Goal: Obtain resource: Obtain resource

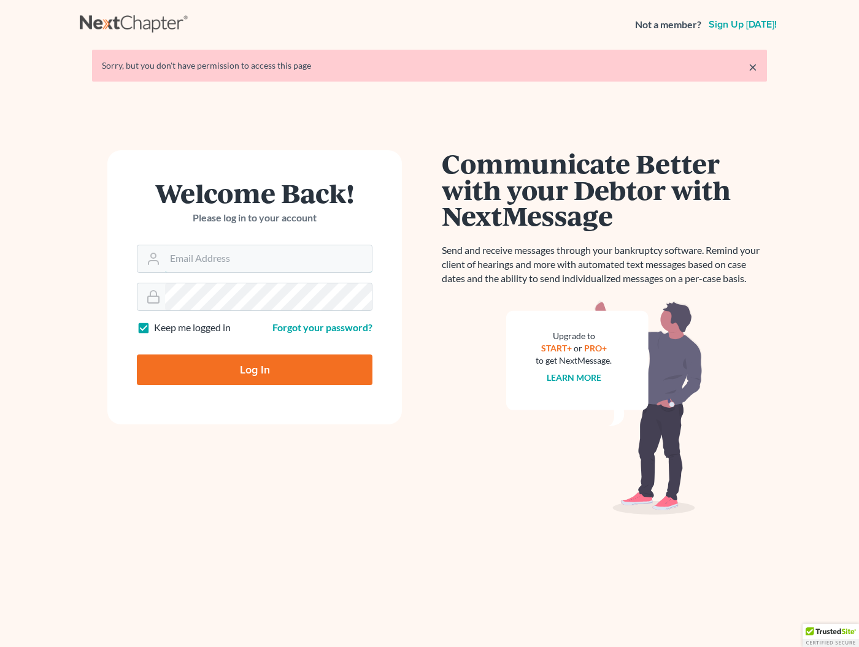
type input "[EMAIL_ADDRESS][DOMAIN_NAME]"
click at [255, 369] on input "Log In" at bounding box center [255, 370] width 236 height 31
type input "Thinking..."
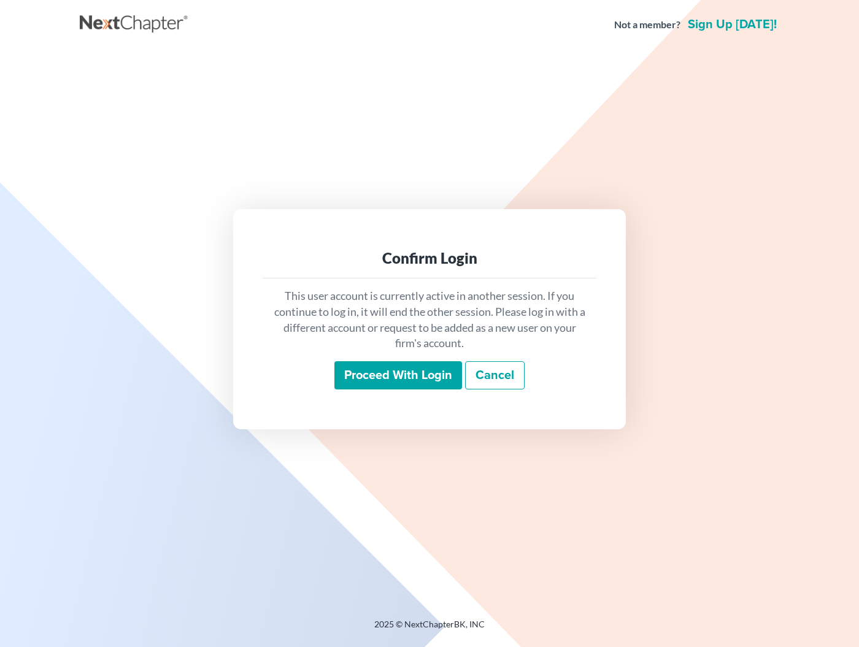
click at [412, 380] on input "Proceed with login" at bounding box center [398, 375] width 128 height 28
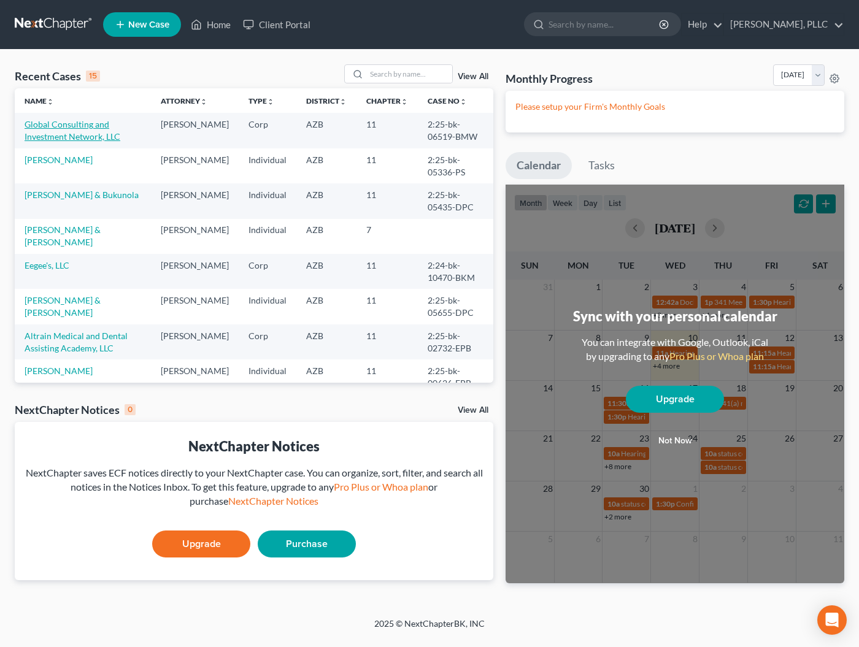
click at [120, 123] on link "Global Consulting and Investment Network, LLC" at bounding box center [73, 130] width 96 height 23
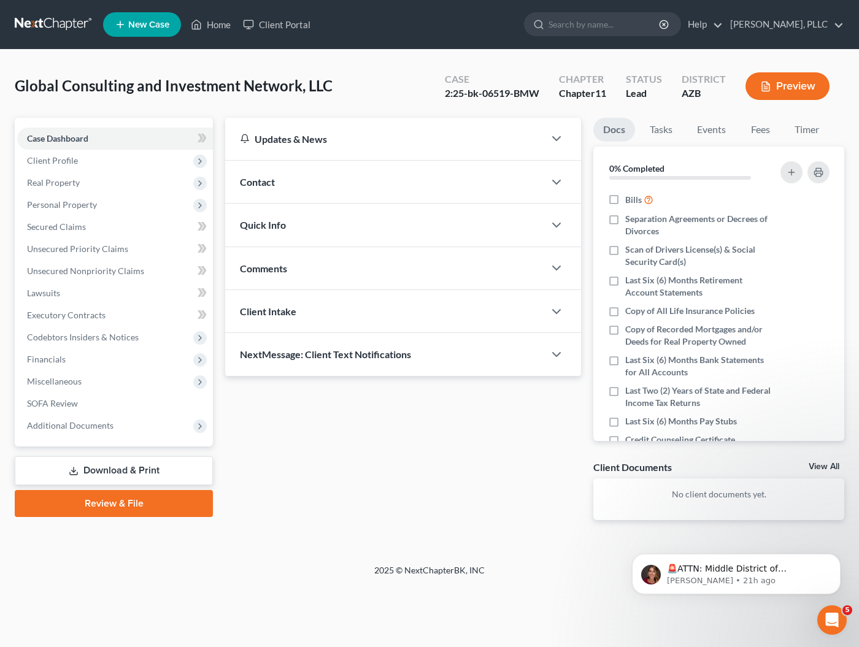
click at [77, 460] on link "Download & Print" at bounding box center [114, 471] width 198 height 29
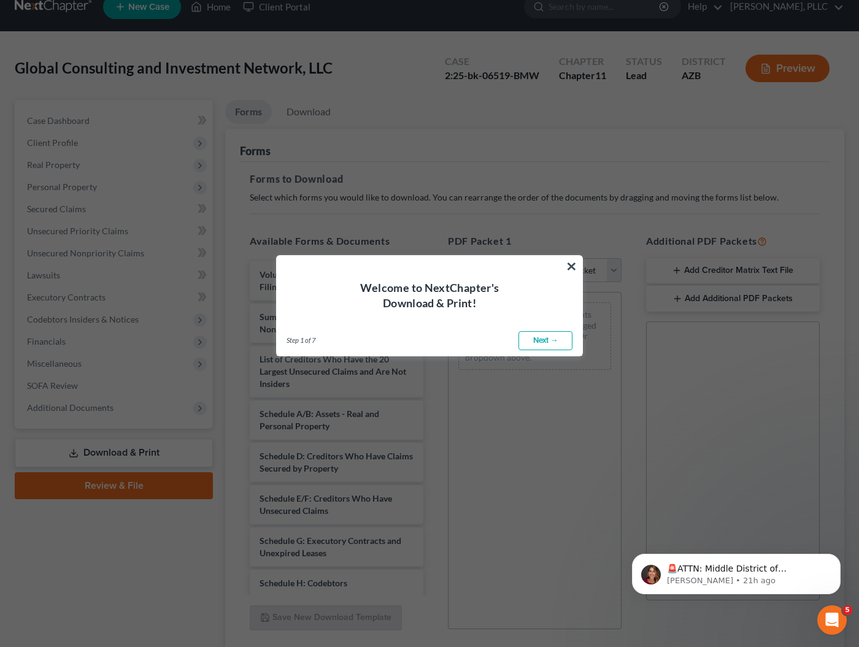
scroll to position [20, 0]
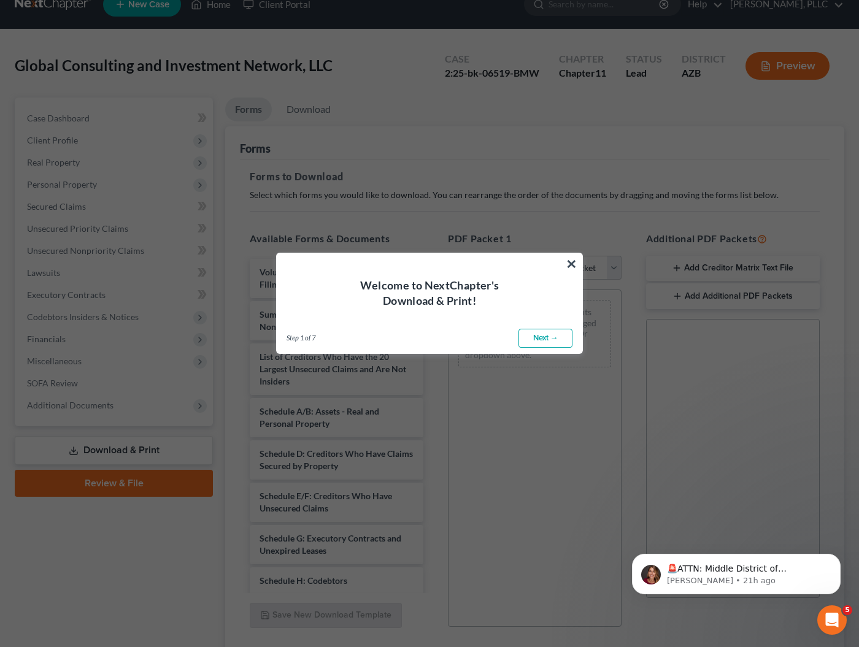
click at [534, 339] on link "Next →" at bounding box center [546, 339] width 54 height 20
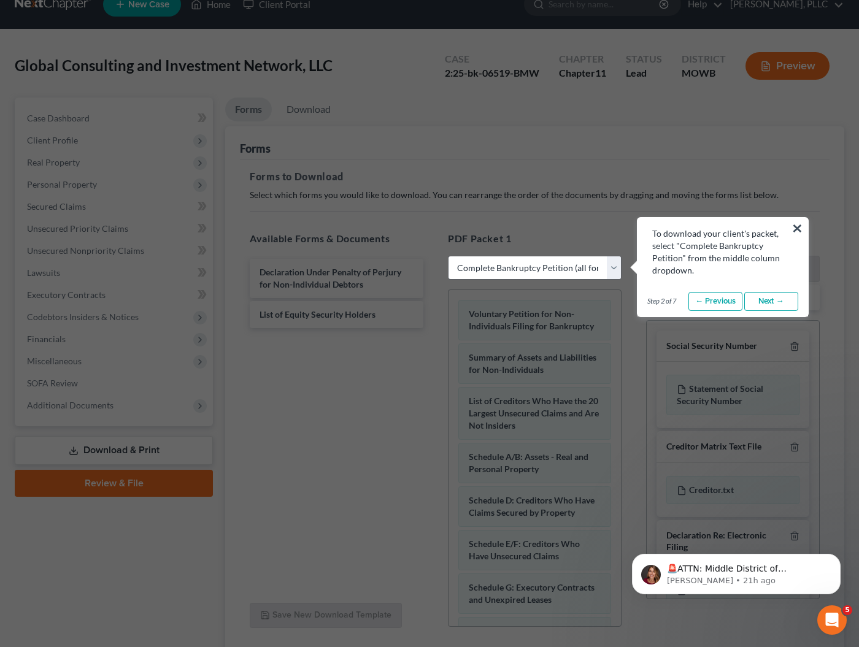
click at [759, 305] on link "Next →" at bounding box center [771, 302] width 54 height 20
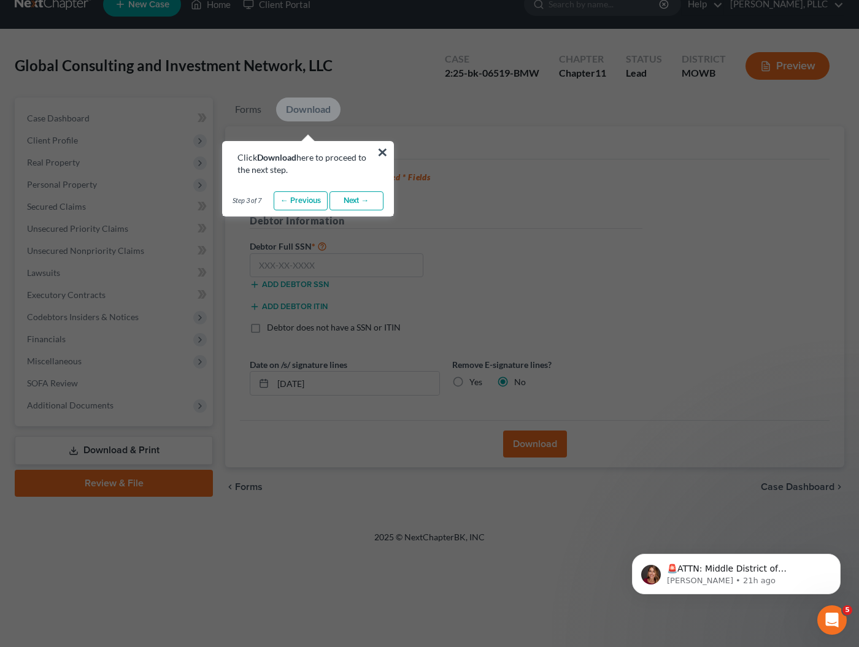
click at [360, 198] on link "Next →" at bounding box center [357, 201] width 54 height 20
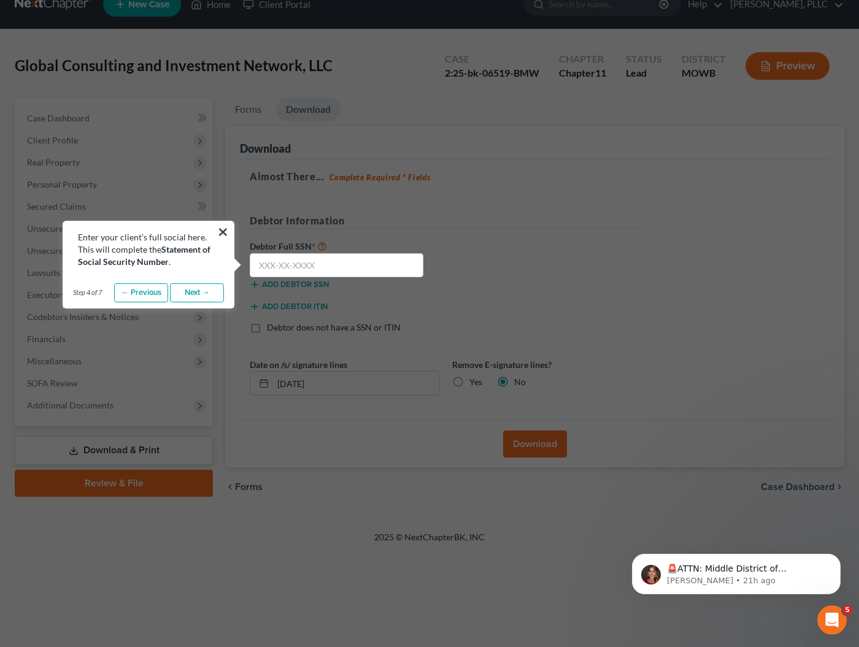
click at [199, 293] on link "Next →" at bounding box center [197, 294] width 54 height 20
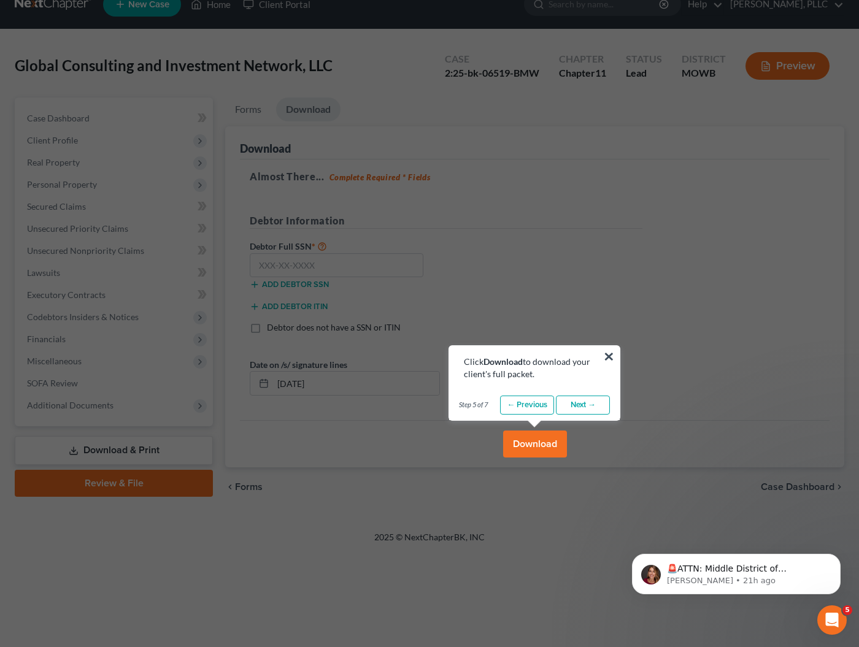
click at [565, 408] on link "Next →" at bounding box center [583, 406] width 54 height 20
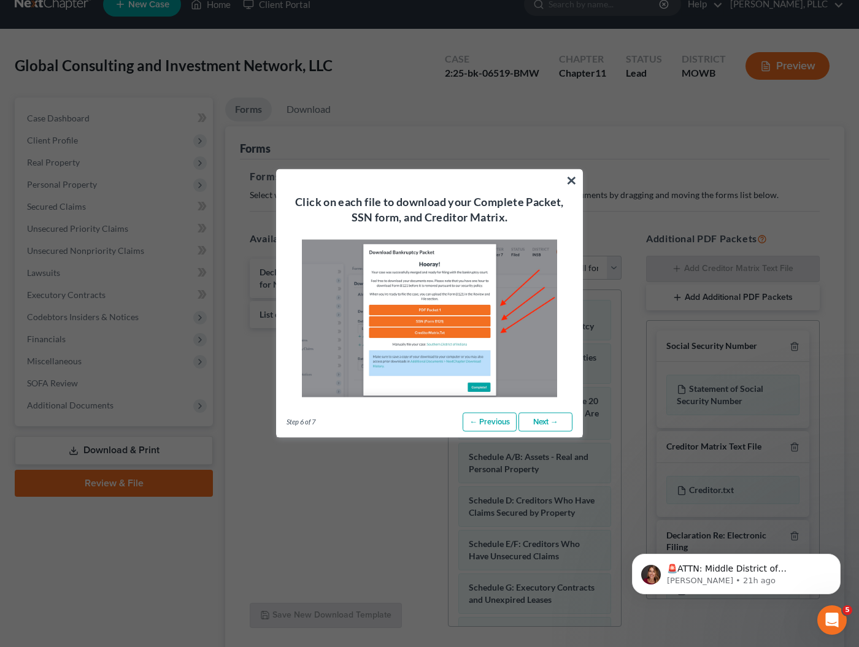
click at [542, 422] on link "Next →" at bounding box center [546, 422] width 54 height 20
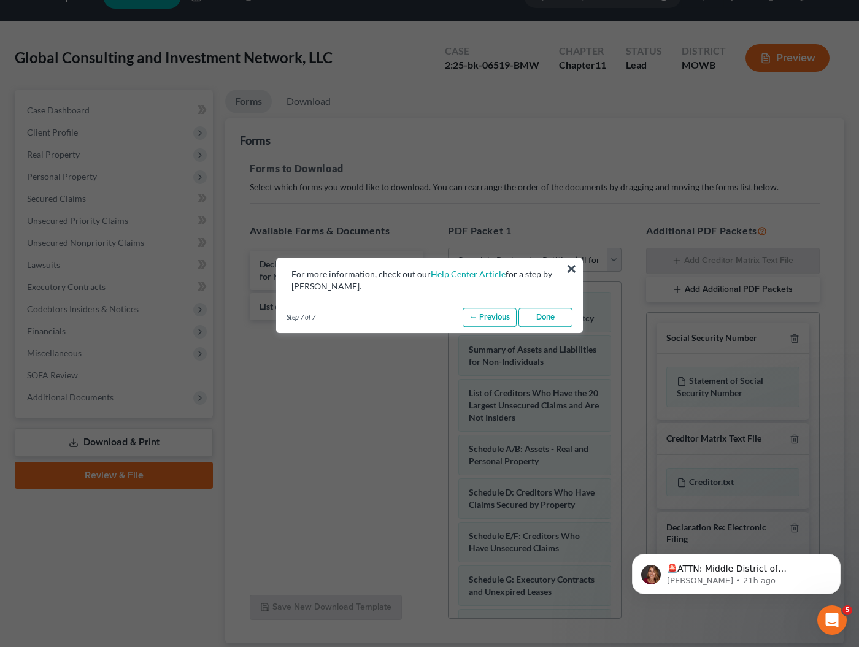
scroll to position [28, 0]
click at [549, 314] on link "Done" at bounding box center [546, 318] width 54 height 20
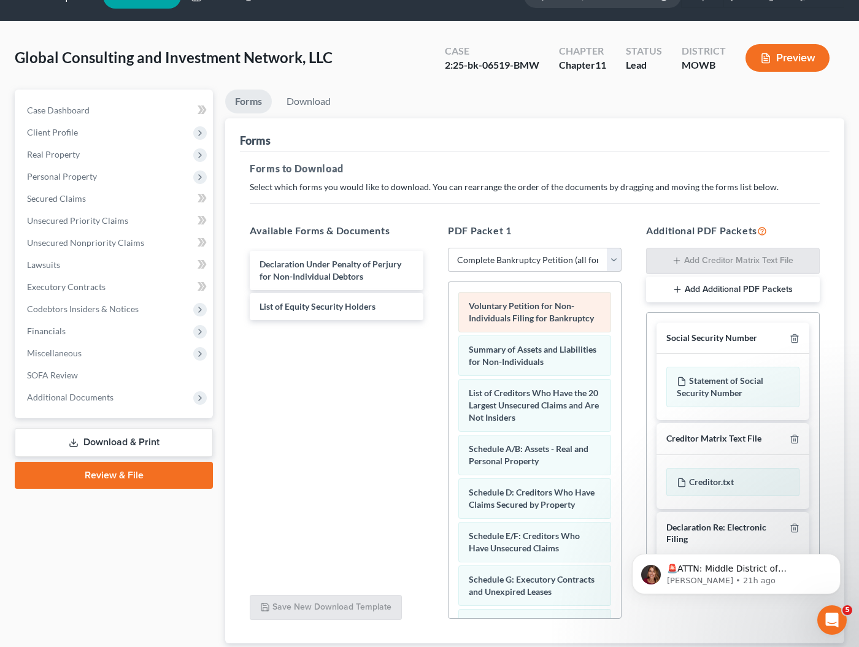
scroll to position [0, 0]
select select "2"
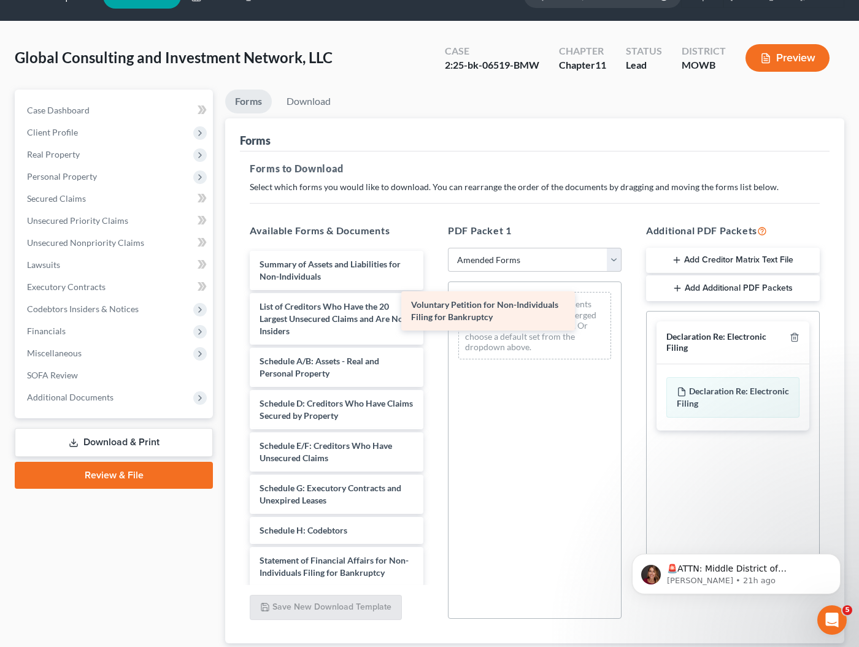
drag, startPoint x: 342, startPoint y: 261, endPoint x: 513, endPoint y: 295, distance: 174.6
click at [433, 296] on div "Voluntary Petition for Non-Individuals Filing for Bankruptcy Voluntary Petition…" at bounding box center [336, 500] width 193 height 498
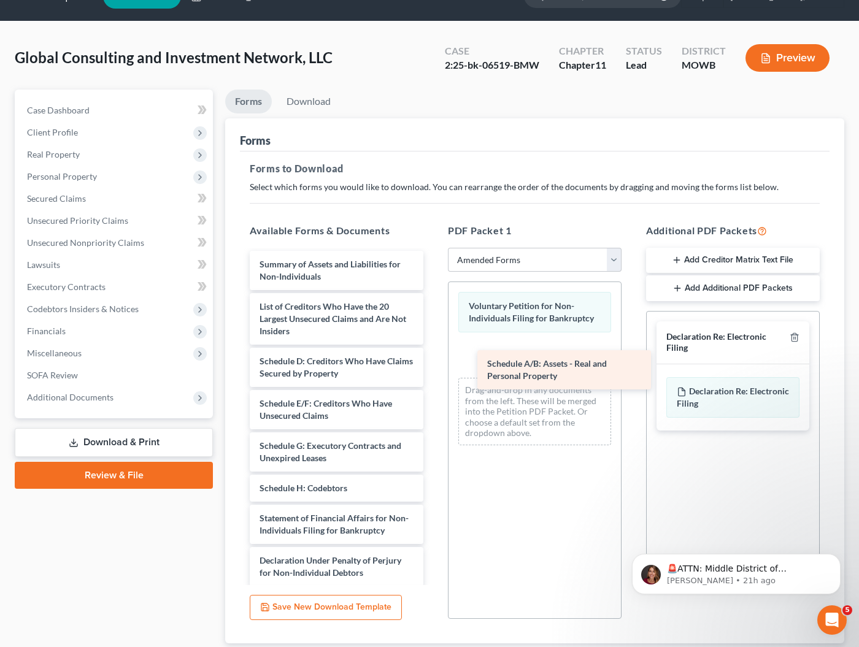
drag, startPoint x: 306, startPoint y: 369, endPoint x: 530, endPoint y: 368, distance: 224.0
click at [433, 371] on div "Schedule A/B: Assets - Real and Personal Property Summary of Assets and Liabili…" at bounding box center [336, 479] width 193 height 456
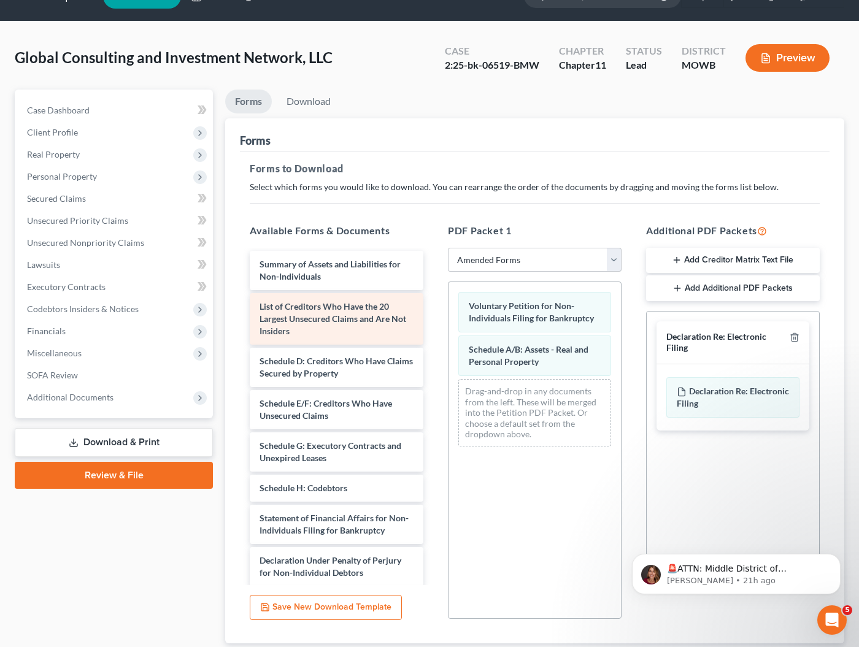
click at [311, 331] on div "List of Creditors Who Have the 20 Largest Unsecured Claims and Are Not Insiders" at bounding box center [337, 319] width 174 height 52
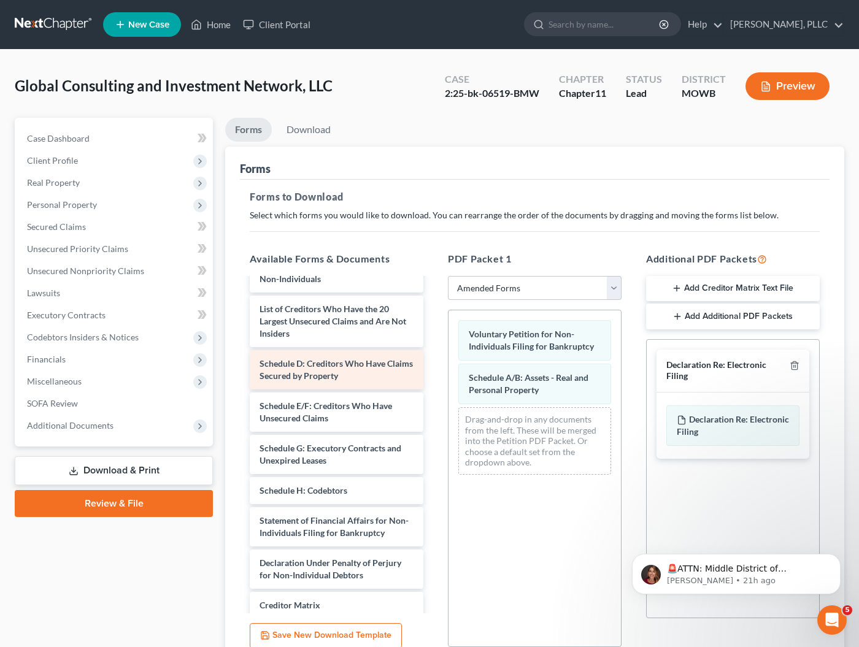
scroll to position [39, 0]
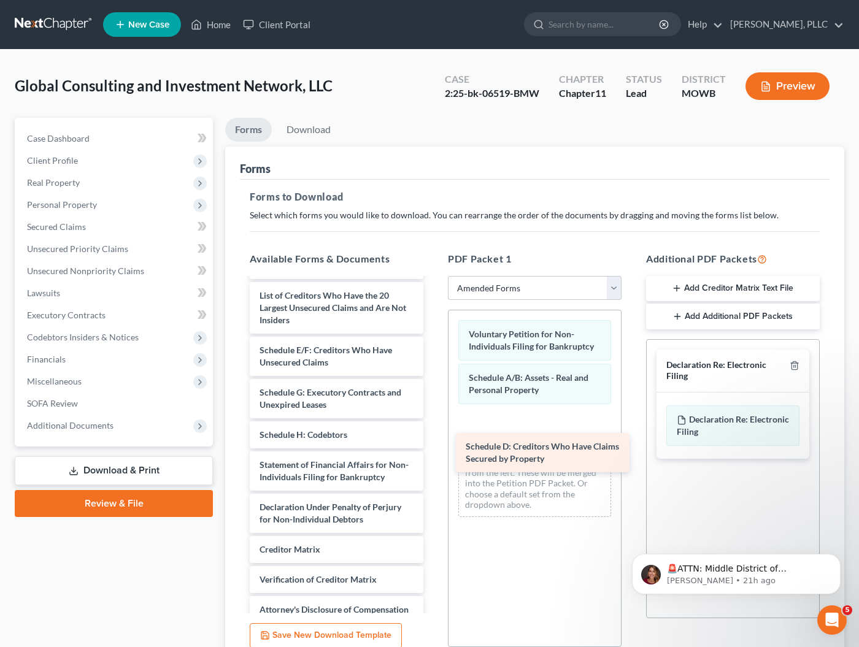
drag, startPoint x: 300, startPoint y: 350, endPoint x: 506, endPoint y: 447, distance: 227.3
click at [433, 447] on div "Schedule D: Creditors Who Have Claims Secured by Property Summary of Assets and…" at bounding box center [336, 447] width 193 height 414
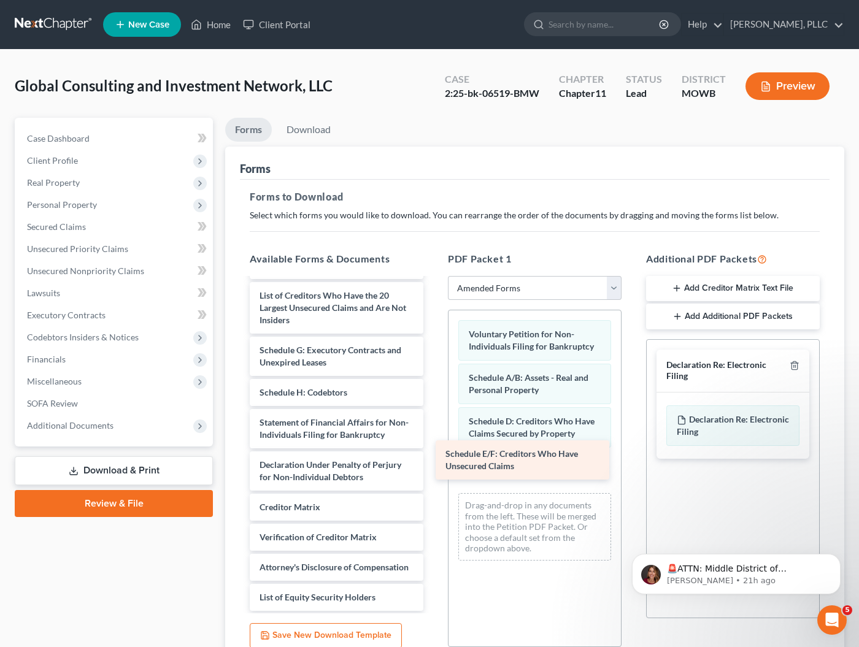
drag, startPoint x: 309, startPoint y: 360, endPoint x: 496, endPoint y: 463, distance: 213.2
click at [433, 463] on div "Schedule E/F: Creditors Who Have Unsecured Claims Summary of Assets and Liabili…" at bounding box center [336, 425] width 193 height 371
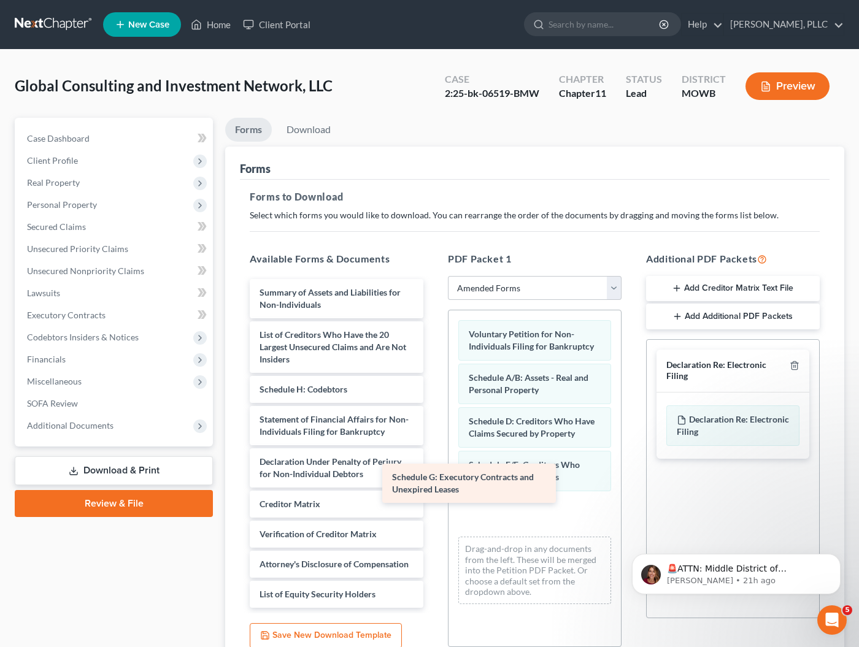
scroll to position [0, 0]
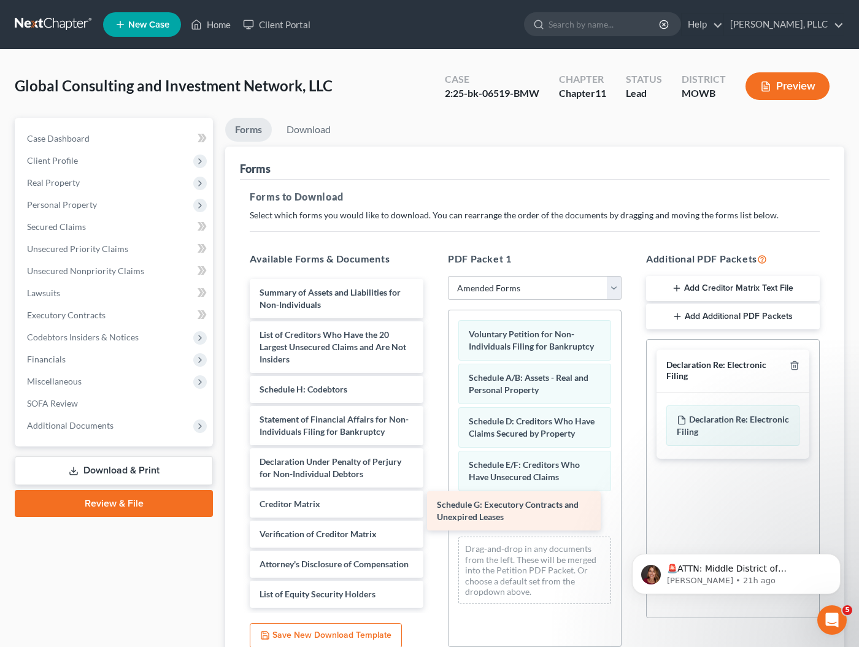
drag, startPoint x: 303, startPoint y: 360, endPoint x: 485, endPoint y: 510, distance: 235.4
click at [433, 512] on div "Schedule G: Executory Contracts and Unexpired Leases Summary of Assets and Liab…" at bounding box center [336, 443] width 193 height 329
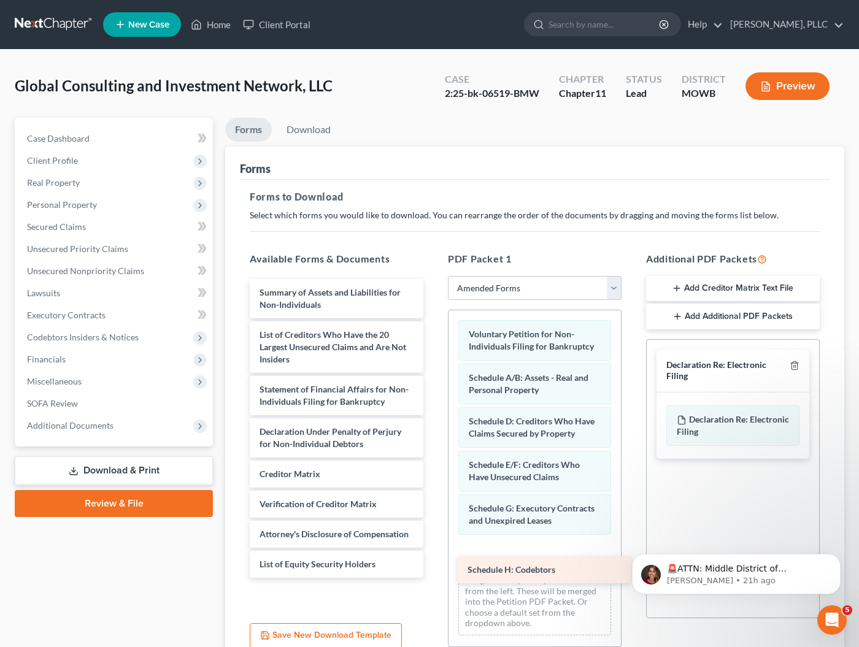
drag, startPoint x: 290, startPoint y: 392, endPoint x: 496, endPoint y: 569, distance: 271.5
click at [433, 570] on div "Schedule H: Codebtors Summary of Assets and Liabilities for Non-Individuals Lis…" at bounding box center [336, 428] width 193 height 299
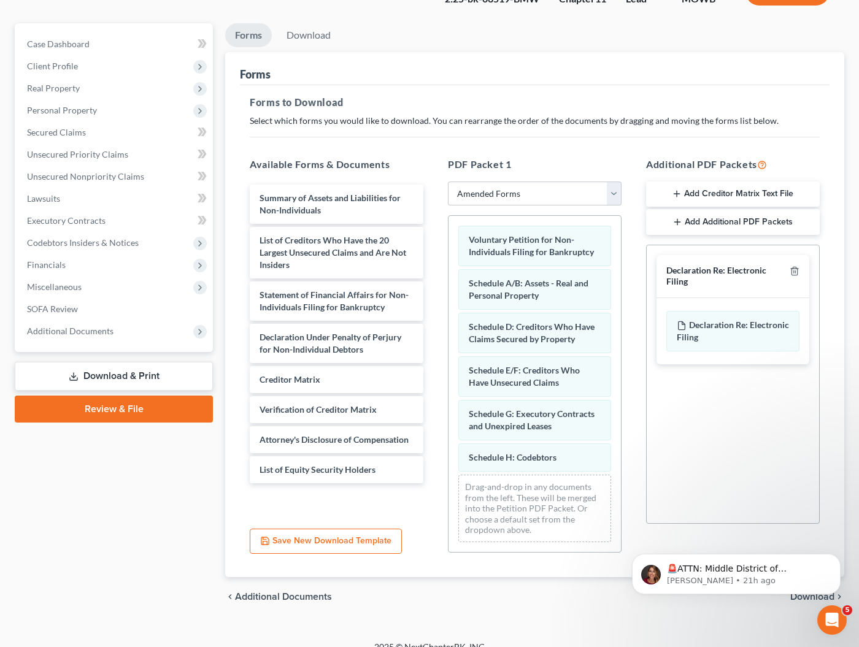
scroll to position [98, 0]
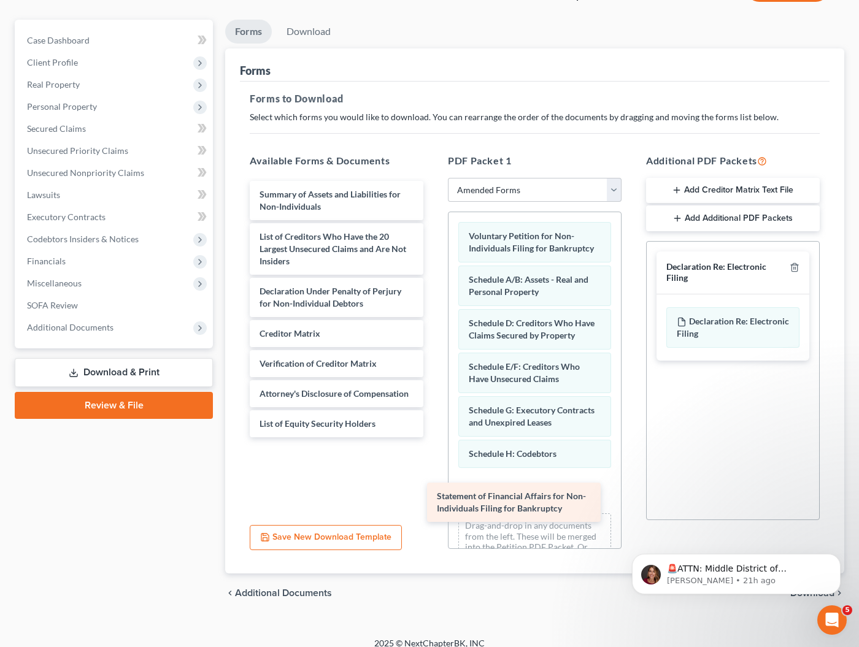
drag, startPoint x: 305, startPoint y: 294, endPoint x: 481, endPoint y: 492, distance: 264.3
click at [433, 438] on div "Statement of Financial Affairs for Non-Individuals Filing for Bankruptcy Summar…" at bounding box center [336, 309] width 193 height 257
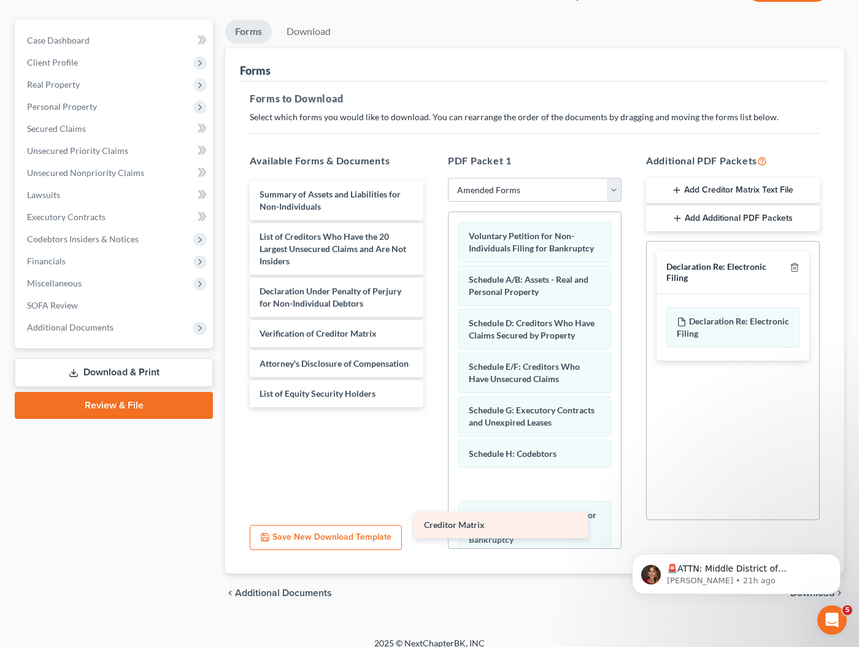
drag, startPoint x: 317, startPoint y: 334, endPoint x: 483, endPoint y: 528, distance: 254.6
click at [433, 408] on div "Creditor Matrix Summary of Assets and Liabilities for Non-Individuals List of C…" at bounding box center [336, 294] width 193 height 226
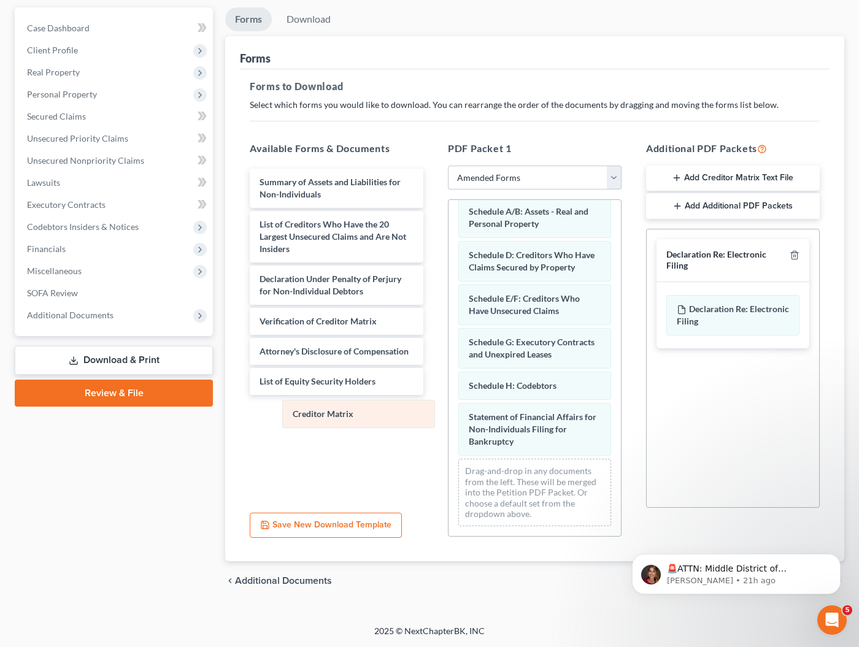
scroll to position [54, 0]
drag, startPoint x: 478, startPoint y: 438, endPoint x: 271, endPoint y: 391, distance: 212.0
click at [449, 391] on div "Creditor Matrix Voluntary Petition for Non-Individuals Filing for Bankruptcy Sc…" at bounding box center [535, 342] width 172 height 392
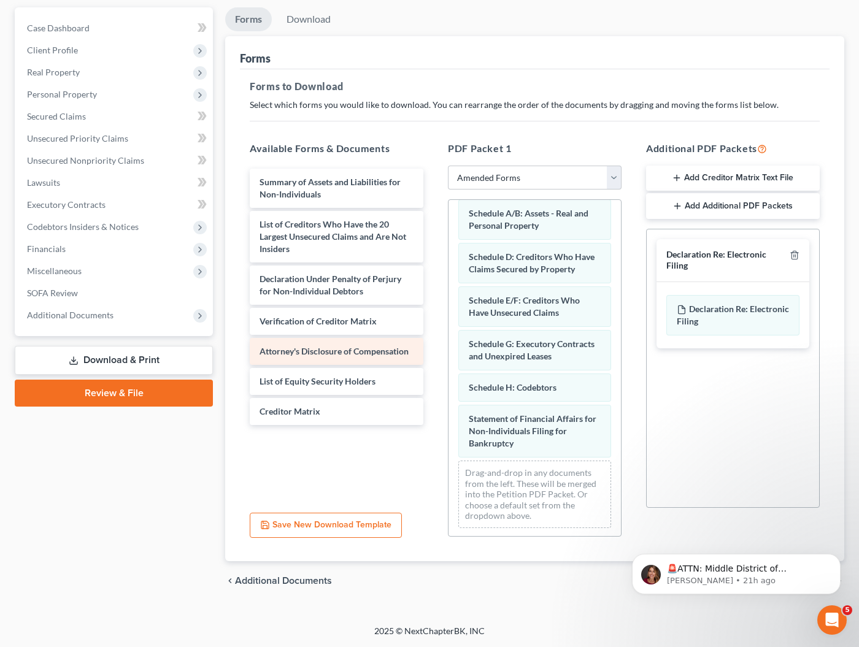
click at [297, 349] on div "Summary of Assets and Liabilities for Non-Individuals List of Creditors Who Hav…" at bounding box center [336, 297] width 193 height 257
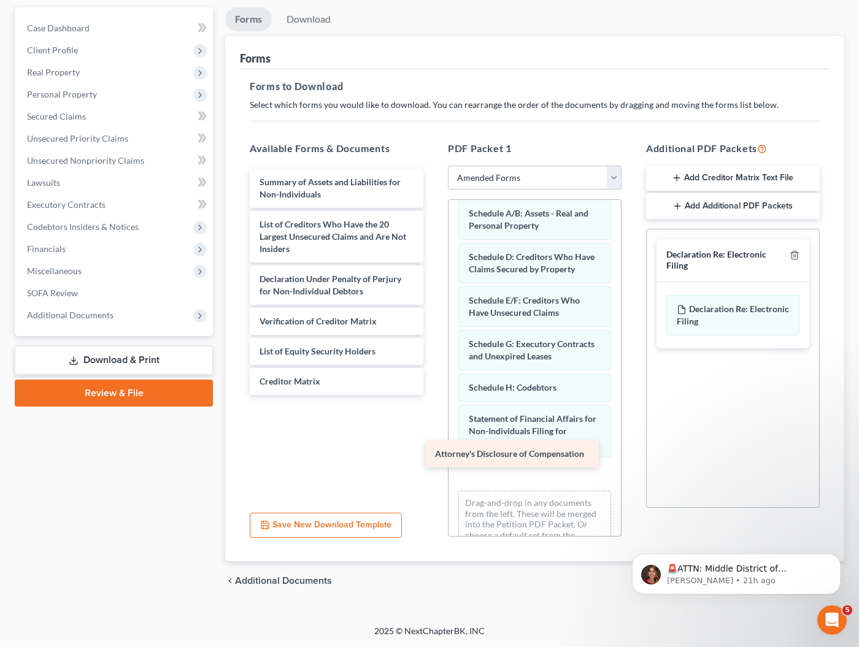
drag, startPoint x: 297, startPoint y: 349, endPoint x: 484, endPoint y: 447, distance: 210.8
click at [433, 395] on div "Attorney's Disclosure of Compensation Summary of Assets and Liabilities for Non…" at bounding box center [336, 282] width 193 height 226
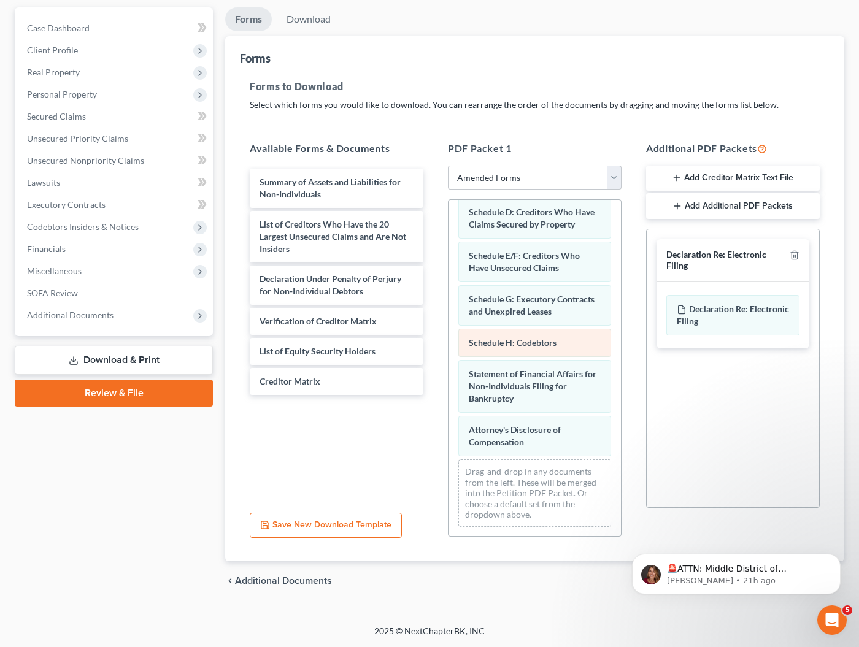
scroll to position [98, 0]
click at [836, 561] on icon "Dismiss notification" at bounding box center [837, 557] width 7 height 7
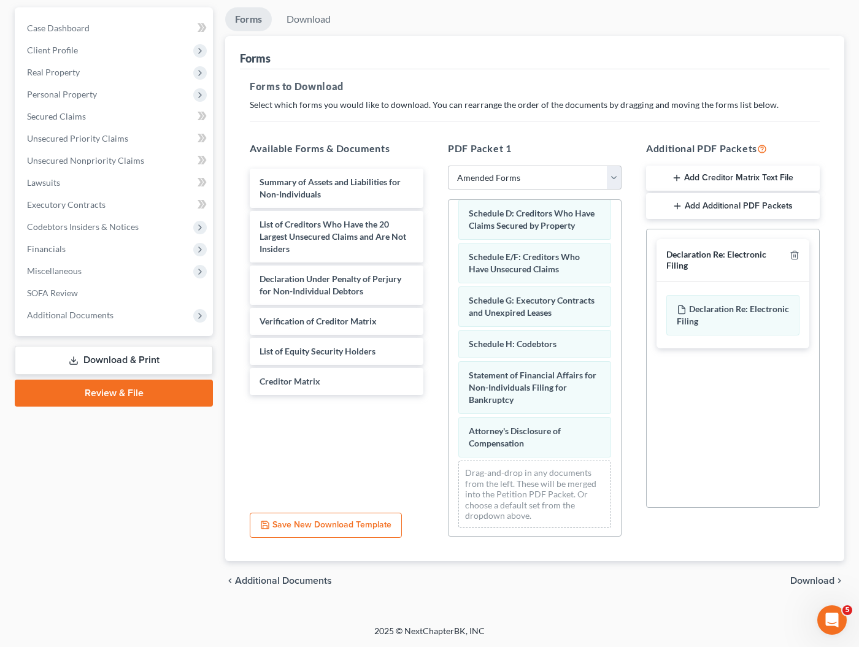
click at [816, 583] on span "Download" at bounding box center [812, 581] width 44 height 10
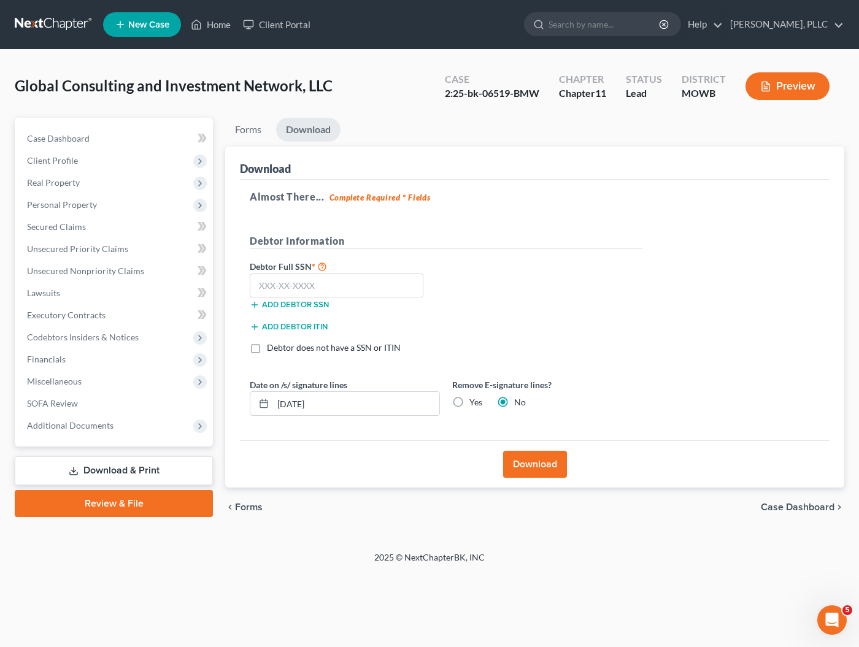
scroll to position [0, 0]
click at [388, 286] on input "text" at bounding box center [337, 286] width 174 height 25
type input "235-23-5235"
click at [540, 462] on button "Download" at bounding box center [535, 464] width 64 height 27
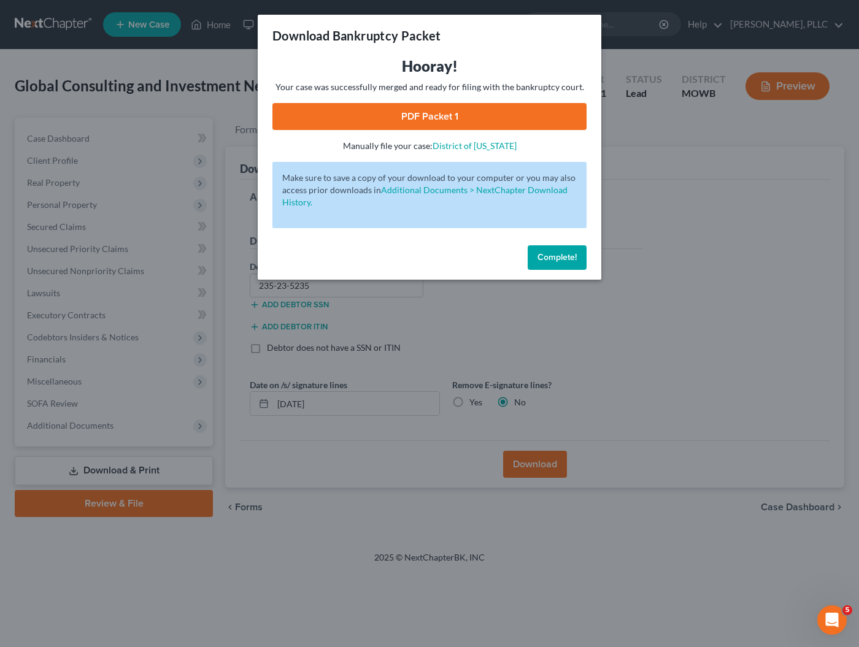
click at [427, 114] on link "PDF Packet 1" at bounding box center [429, 116] width 314 height 27
click at [563, 255] on span "Complete!" at bounding box center [557, 257] width 39 height 10
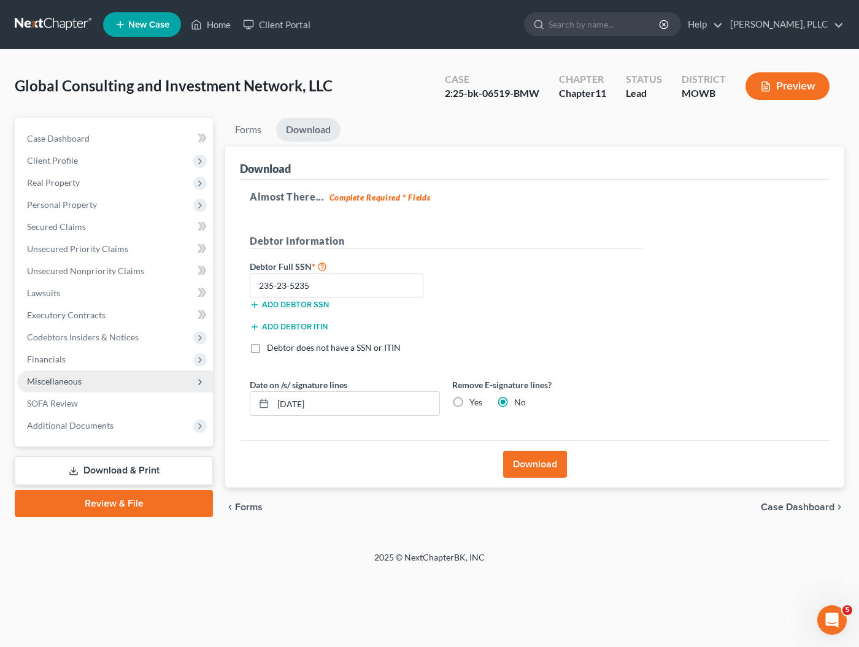
click at [68, 384] on span "Miscellaneous" at bounding box center [54, 381] width 55 height 10
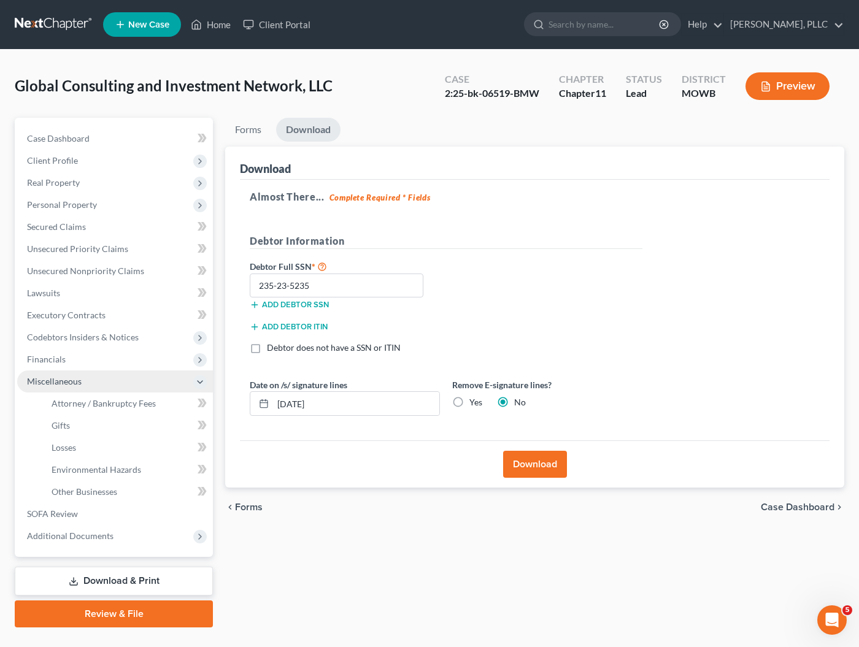
click at [66, 384] on span "Miscellaneous" at bounding box center [54, 381] width 55 height 10
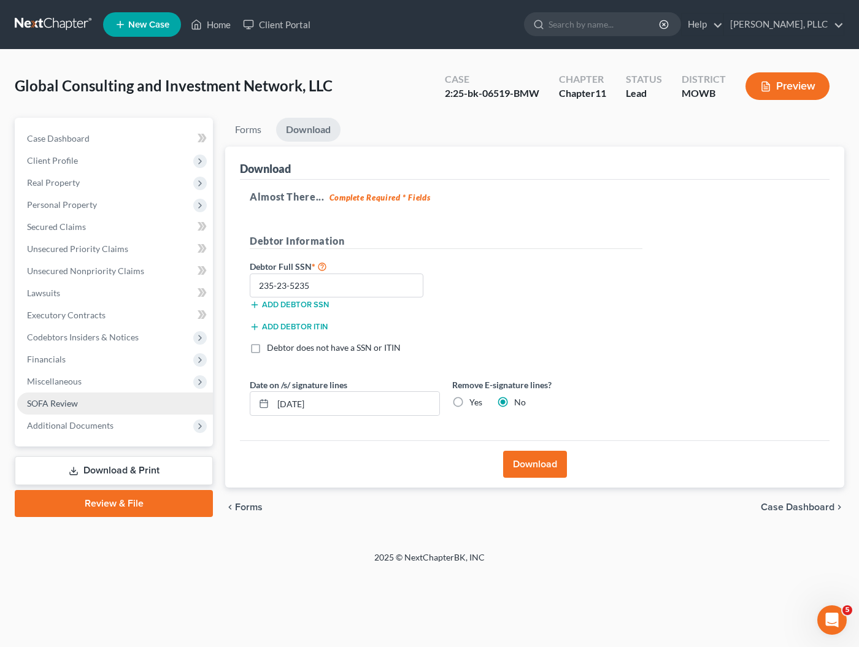
click at [59, 407] on span "SOFA Review" at bounding box center [52, 403] width 51 height 10
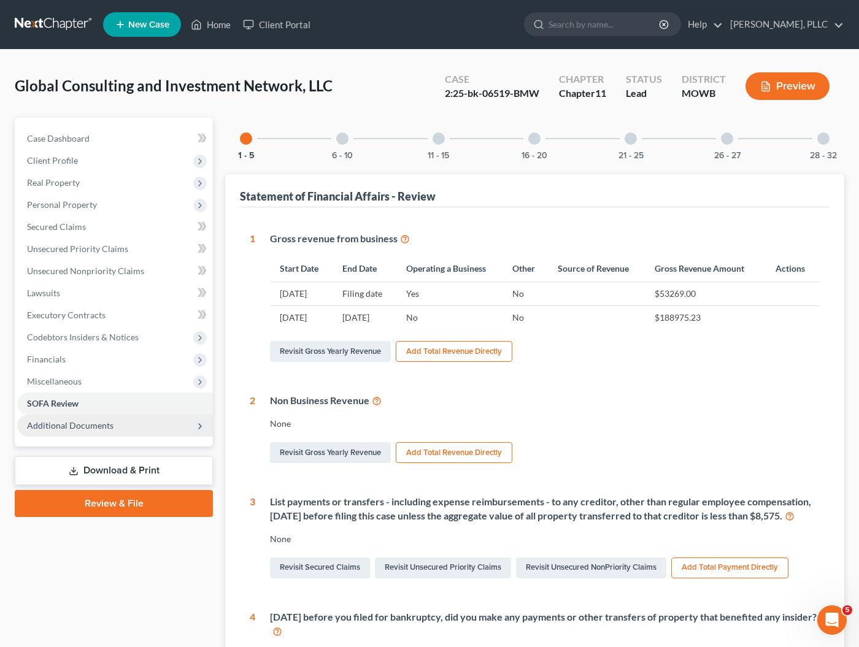
scroll to position [3, 0]
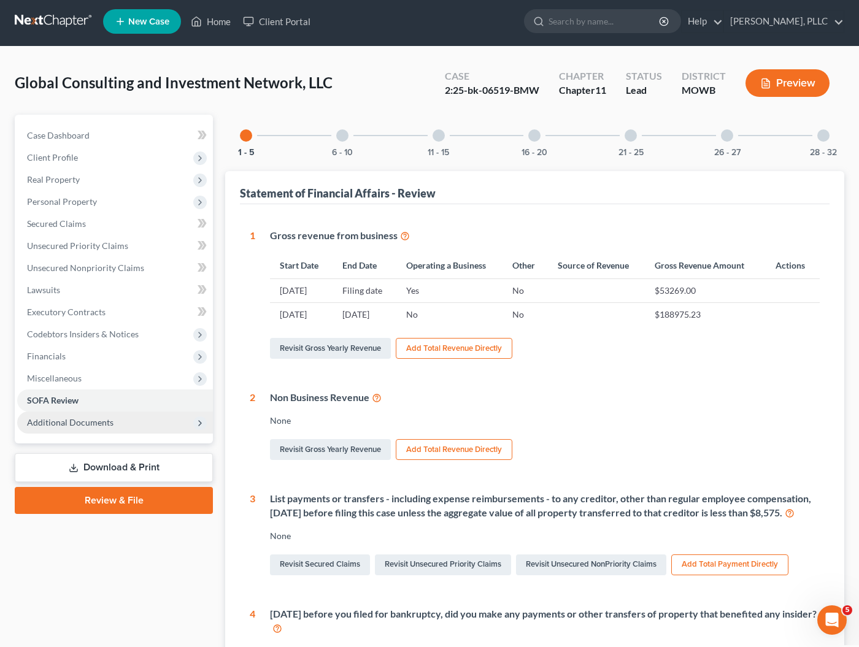
click at [60, 421] on span "Additional Documents" at bounding box center [70, 422] width 87 height 10
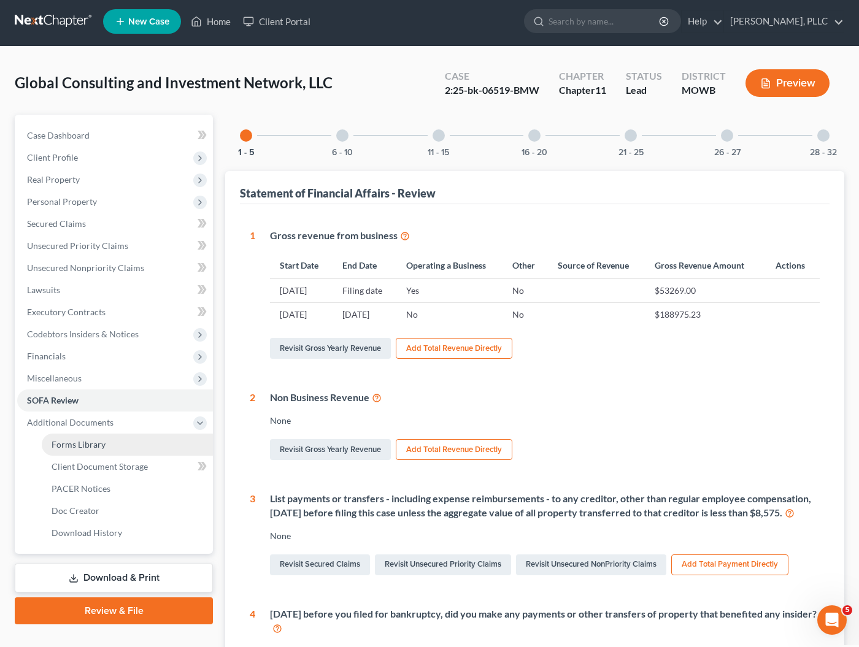
click at [85, 450] on link "Forms Library" at bounding box center [127, 445] width 171 height 22
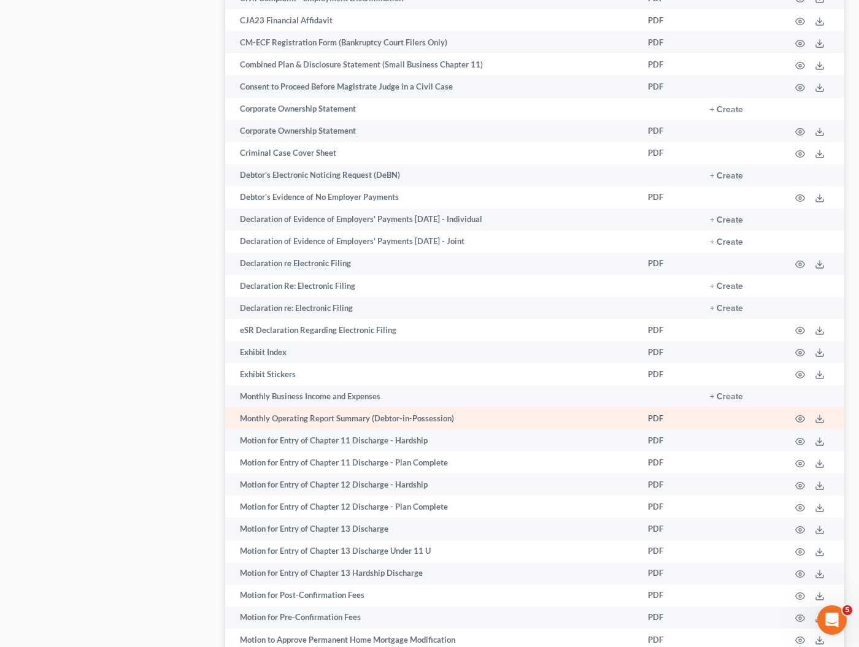
scroll to position [690, 0]
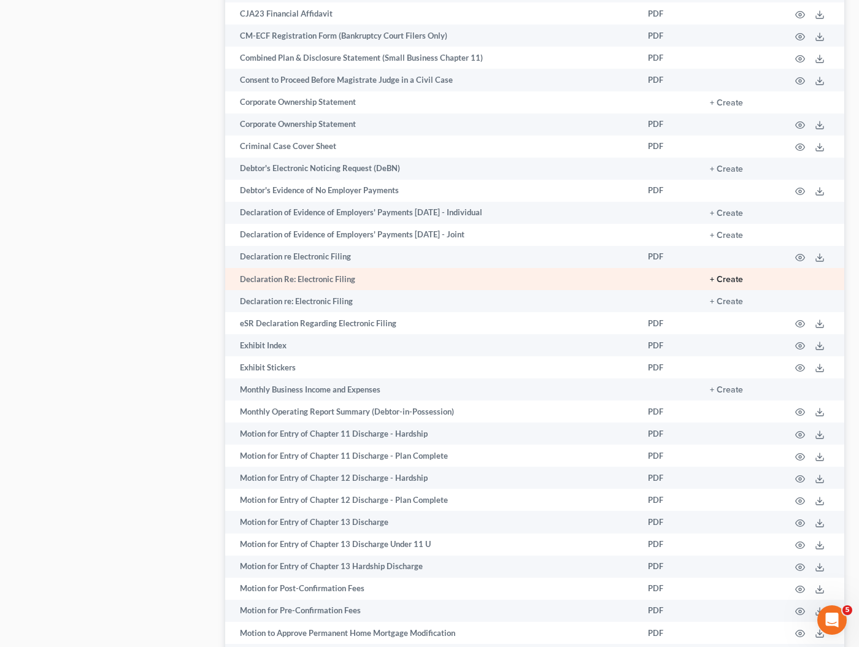
click at [727, 280] on button "+ Create" at bounding box center [726, 280] width 33 height 9
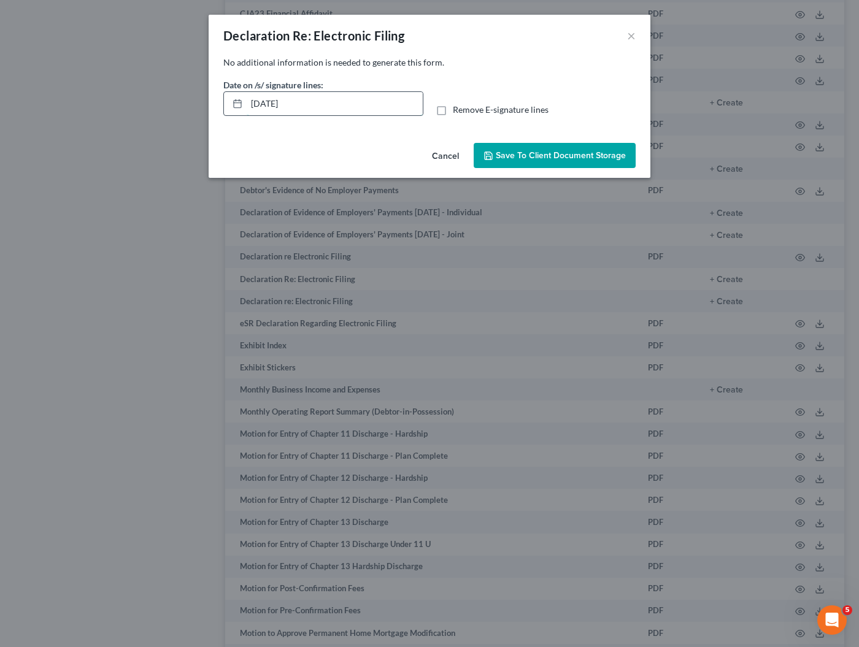
click at [260, 104] on input "09/10/2025" at bounding box center [335, 103] width 176 height 23
click at [323, 134] on div "No additional information is needed to generate this form. Date on /s/ signatur…" at bounding box center [430, 97] width 442 height 82
click at [275, 103] on input "07/19/2025" at bounding box center [335, 103] width 176 height 23
type input "07/17/2025"
click at [525, 156] on span "Save to Client Document Storage" at bounding box center [561, 155] width 130 height 10
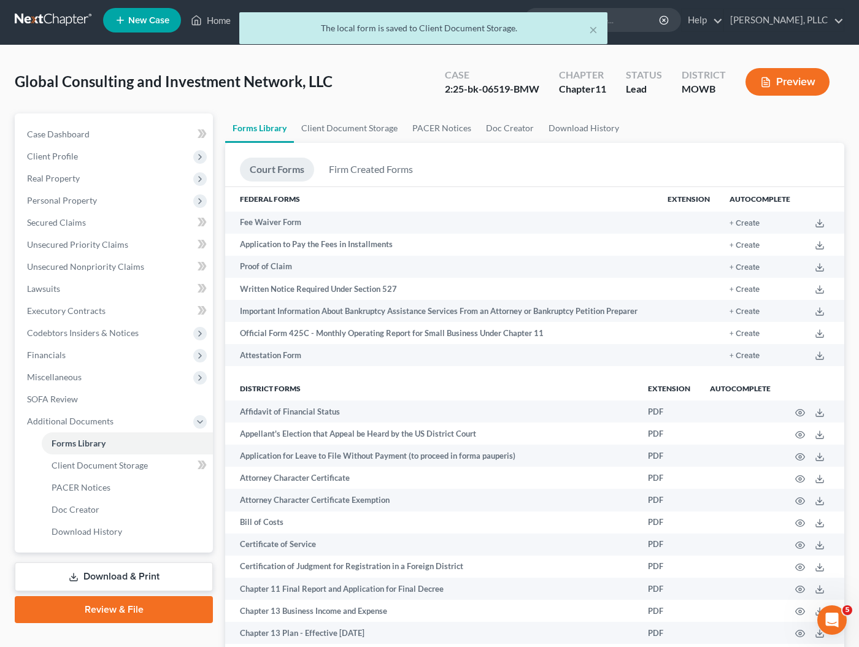
scroll to position [20, 0]
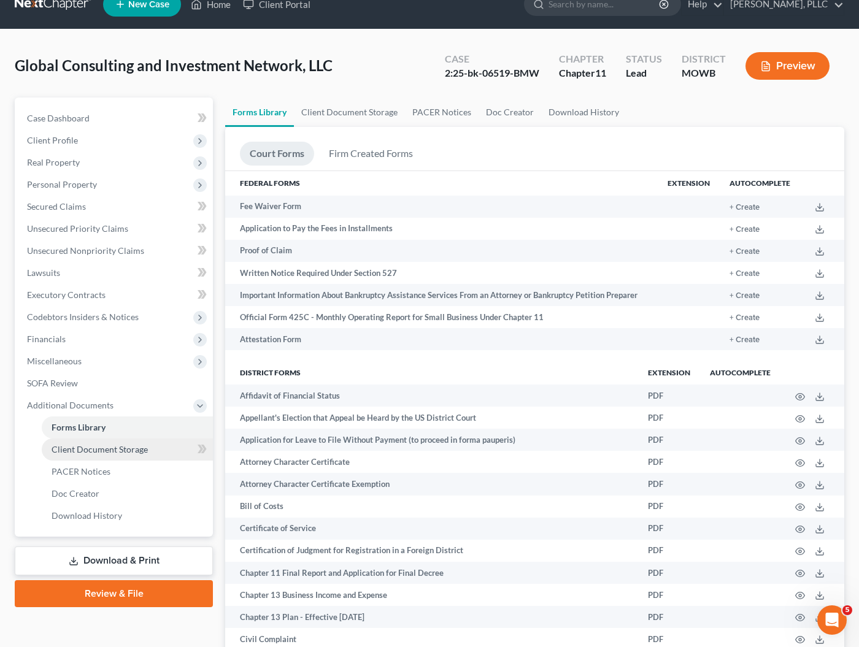
click at [100, 449] on span "Client Document Storage" at bounding box center [100, 449] width 96 height 10
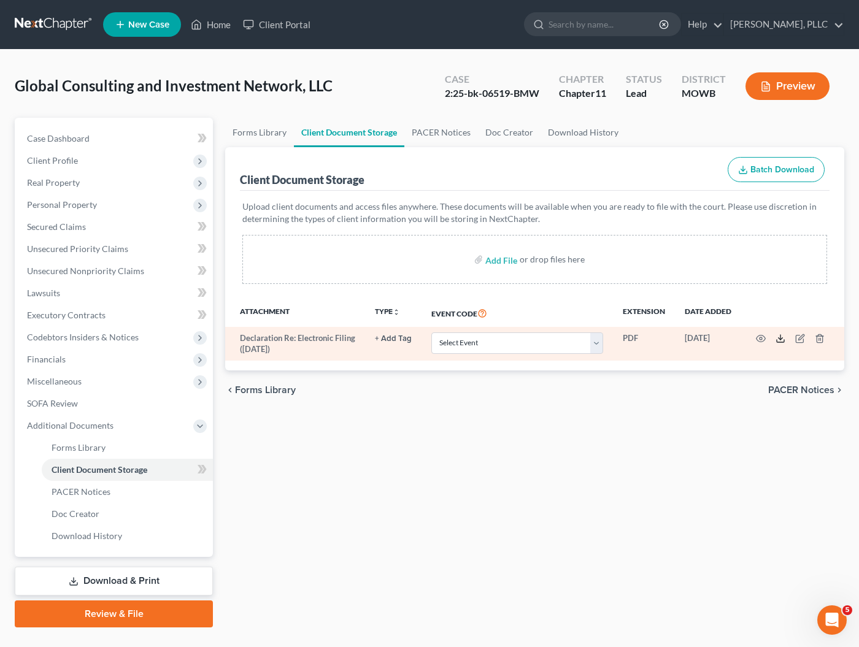
click at [782, 341] on icon at bounding box center [781, 339] width 10 height 10
